Goal: Find specific page/section: Find specific page/section

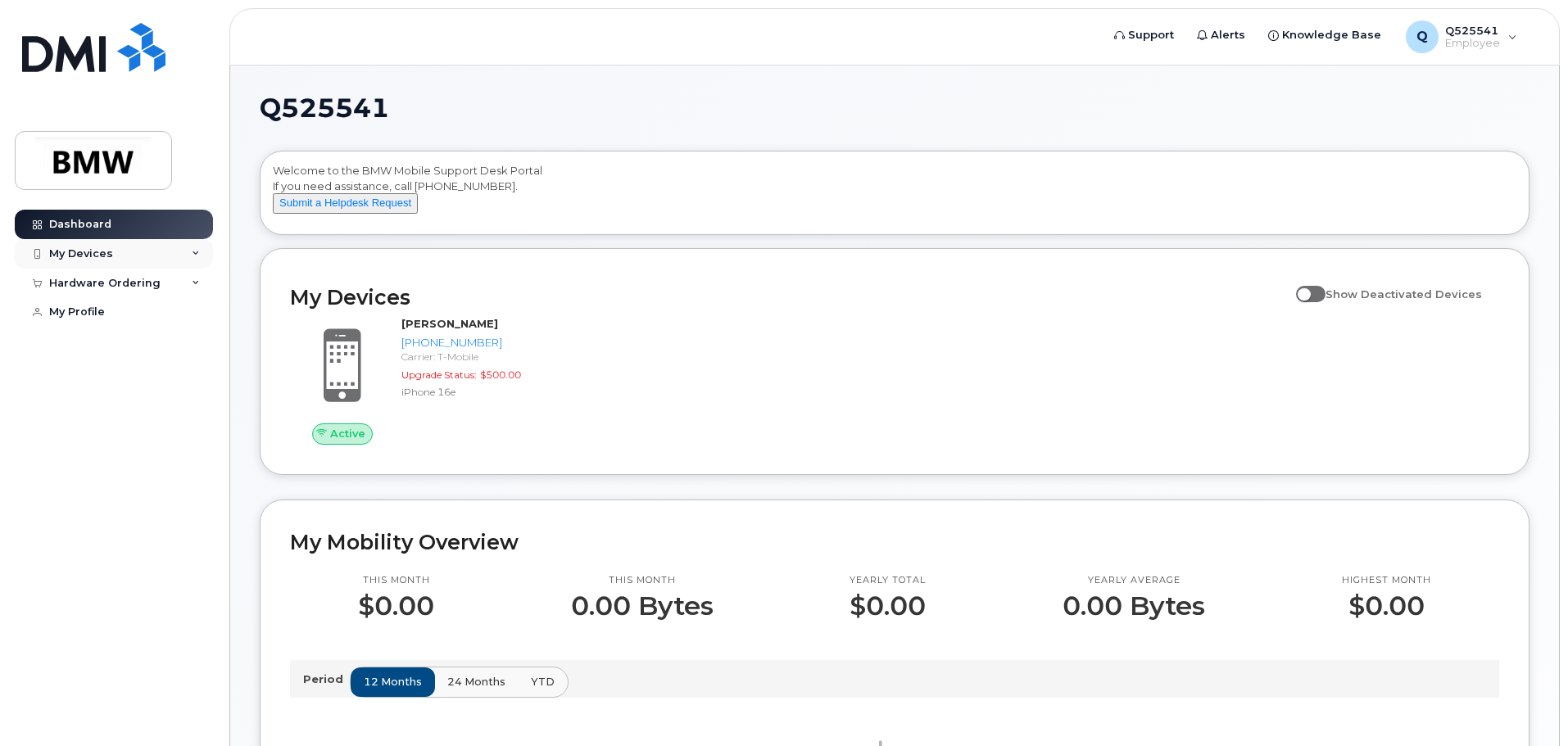
click at [202, 250] on div "My Devices" at bounding box center [113, 253] width 198 height 29
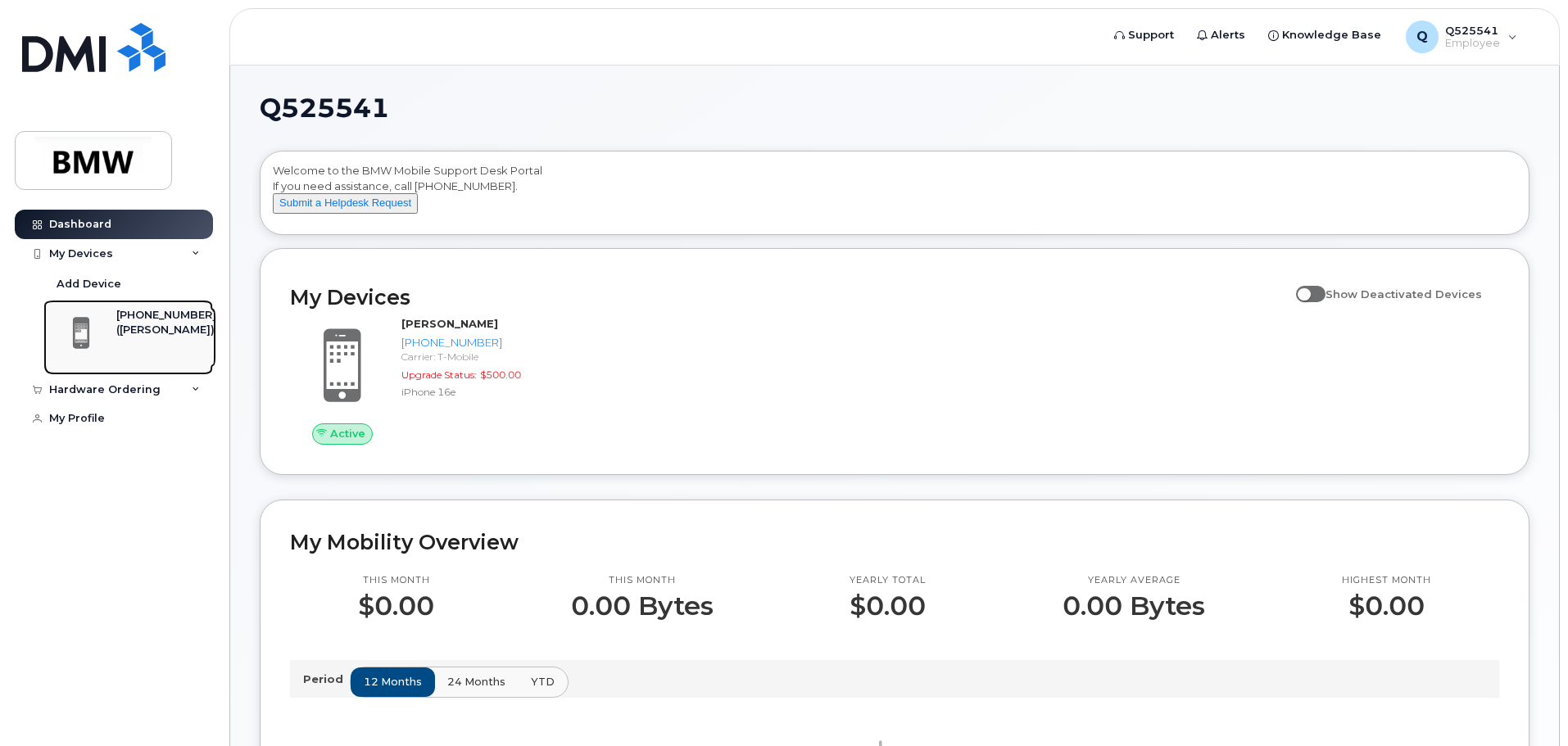
click at [131, 326] on div "([PERSON_NAME])" at bounding box center [166, 329] width 100 height 14
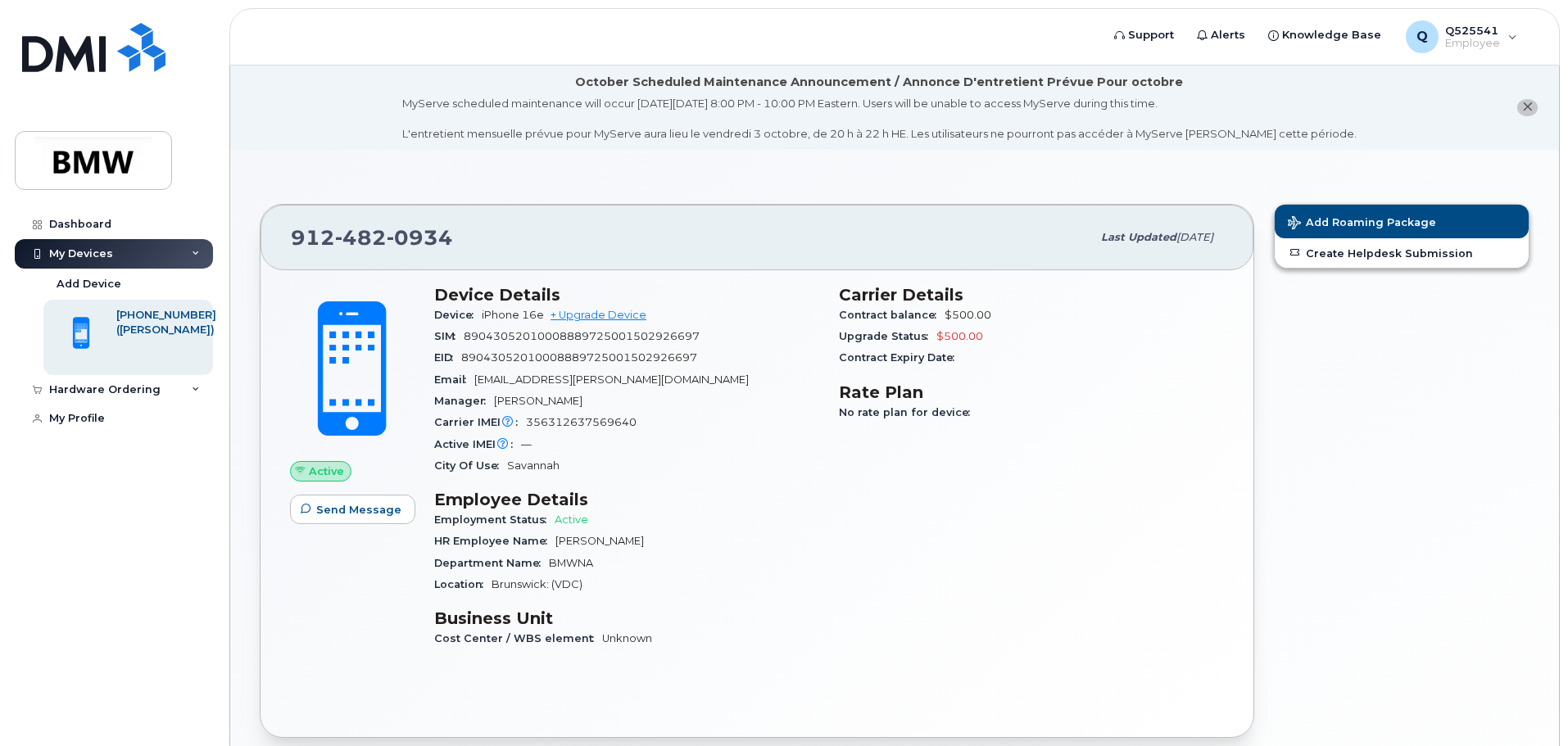
click at [198, 251] on icon at bounding box center [195, 253] width 9 height 9
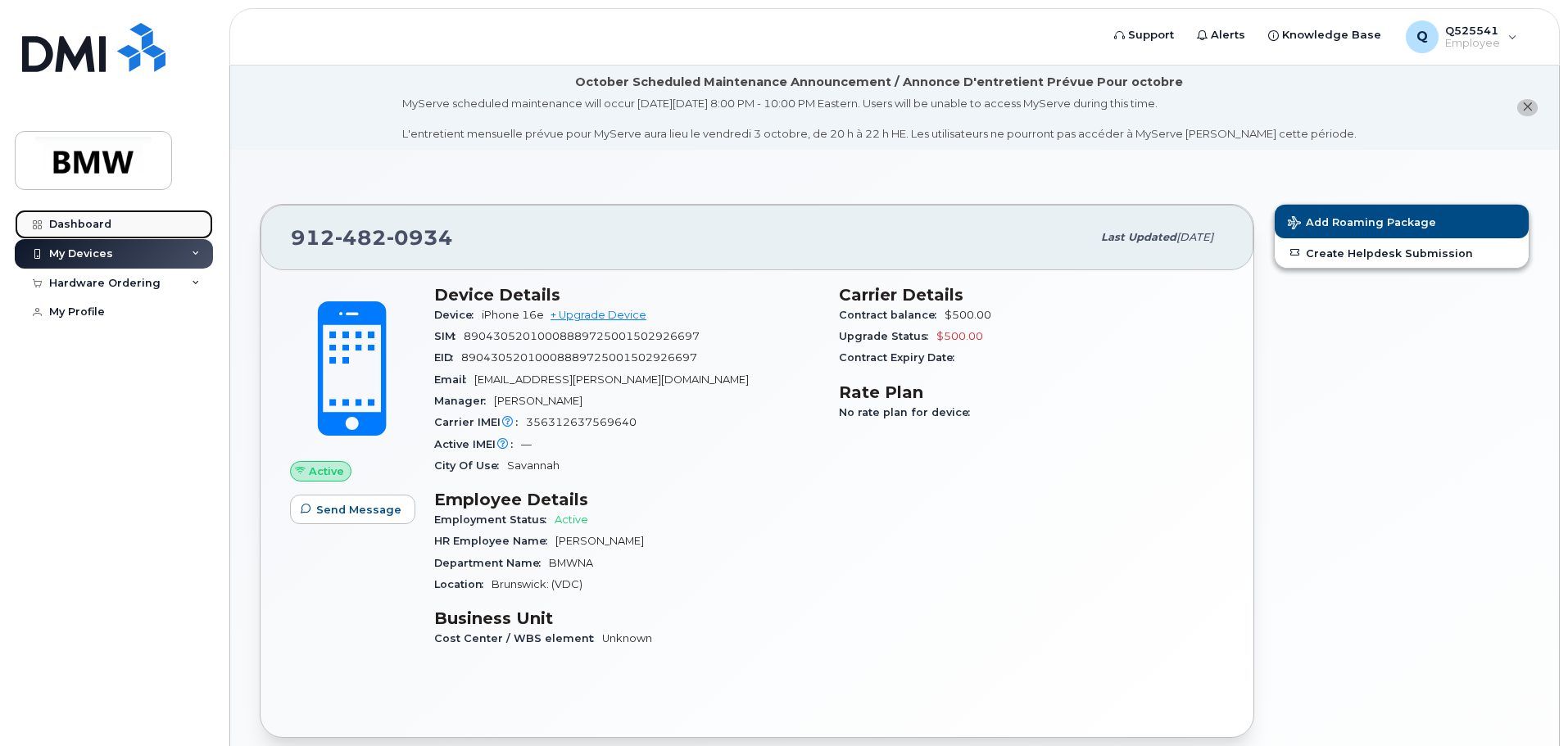
click at [75, 228] on div "Dashboard" at bounding box center [80, 225] width 62 height 13
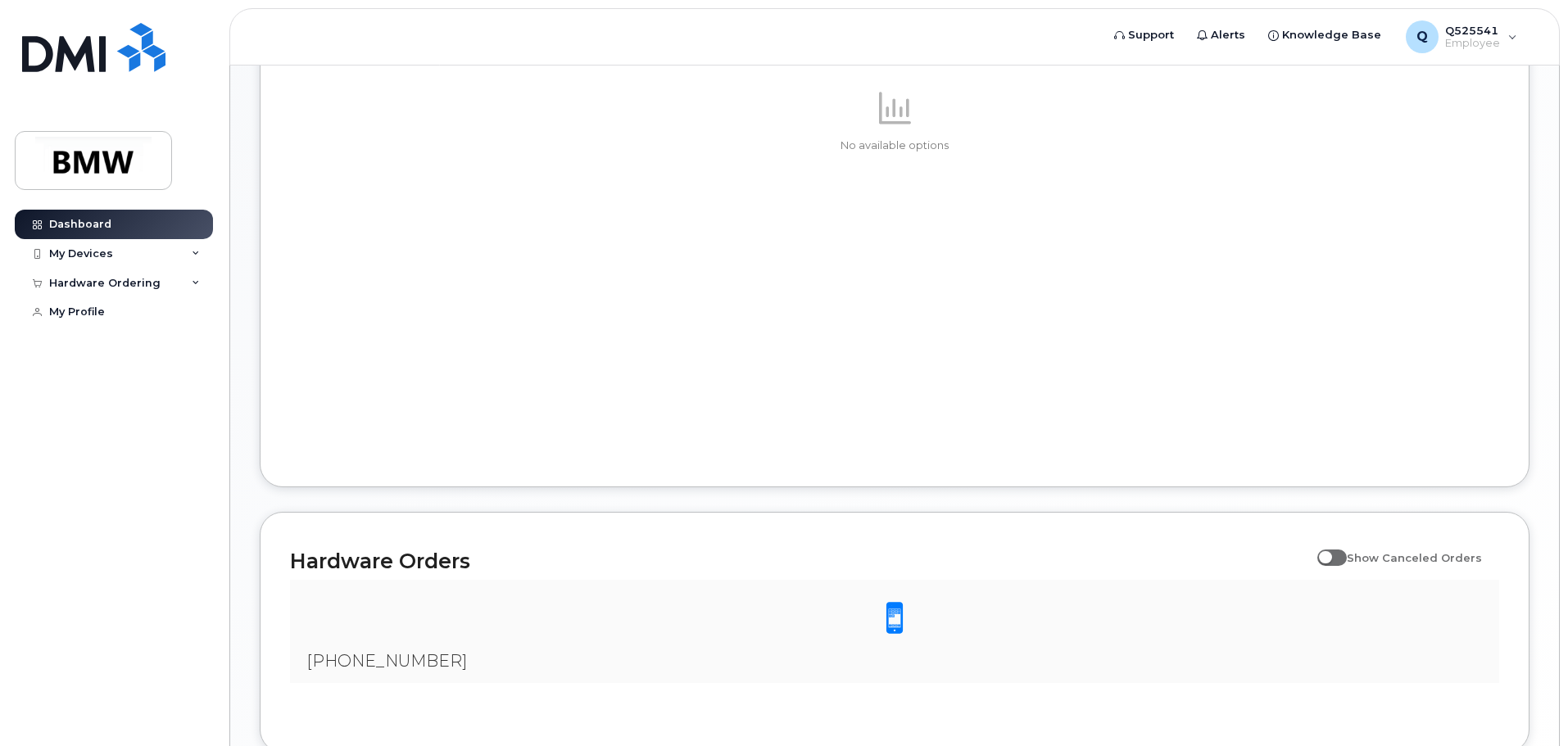
scroll to position [777, 0]
